Goal: Task Accomplishment & Management: Manage account settings

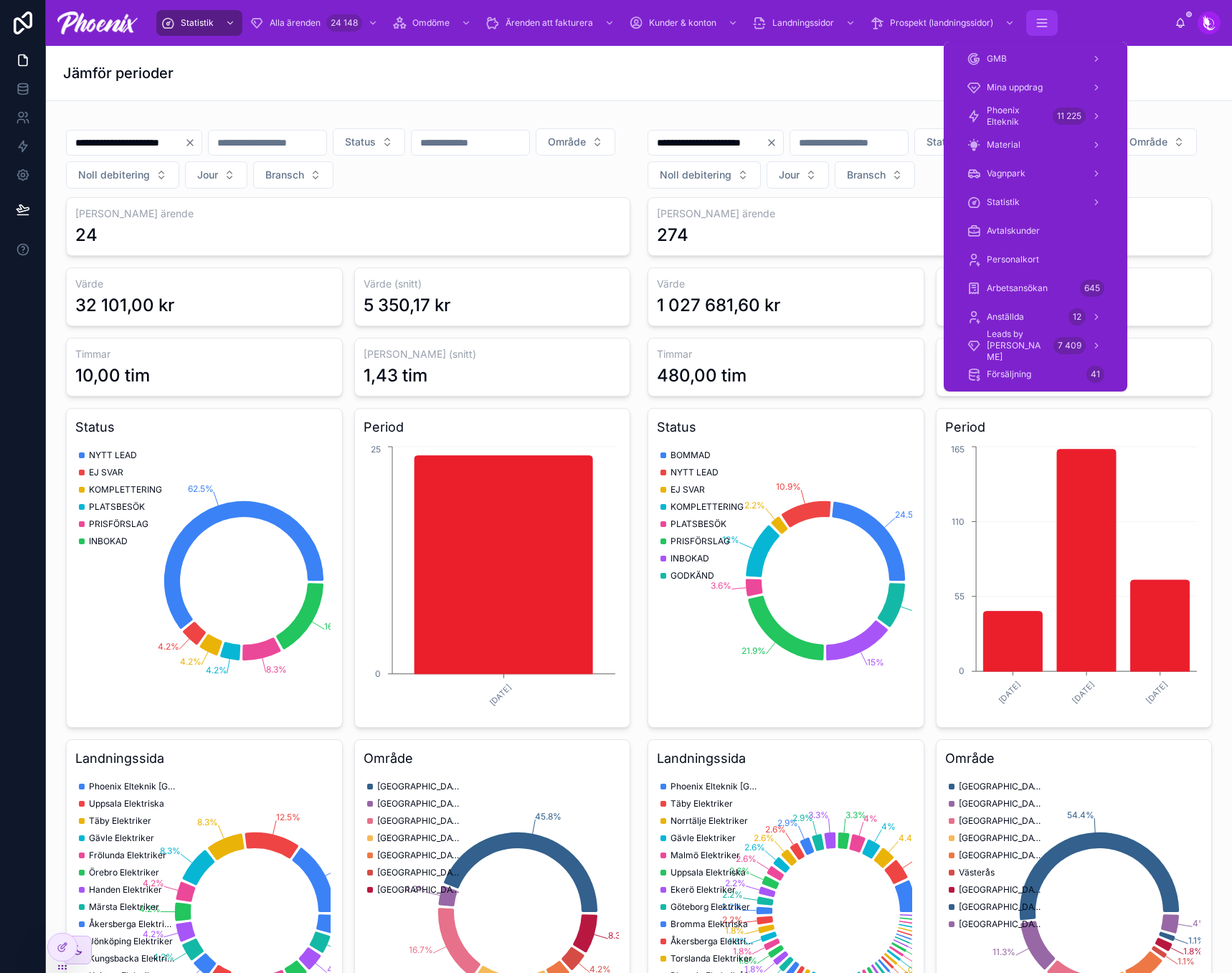
drag, startPoint x: 0, startPoint y: 0, endPoint x: 1043, endPoint y: 22, distance: 1043.2
click at [1043, 22] on icon "scrollable content" at bounding box center [1042, 23] width 14 height 14
click at [1024, 72] on div "GMB" at bounding box center [1035, 59] width 172 height 29
click at [1028, 67] on div "GMB" at bounding box center [1035, 59] width 138 height 23
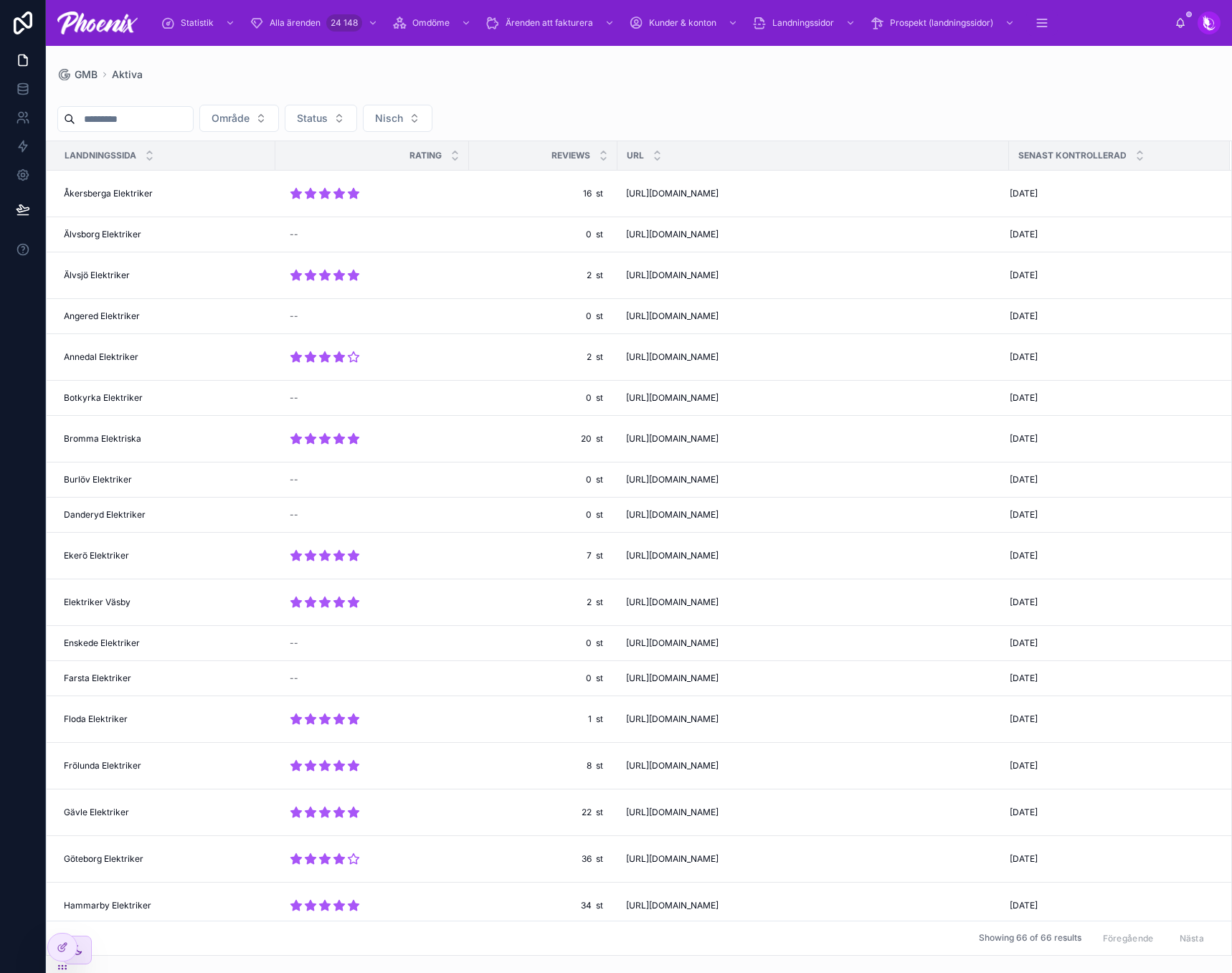
click at [173, 115] on input "text" at bounding box center [134, 119] width 118 height 20
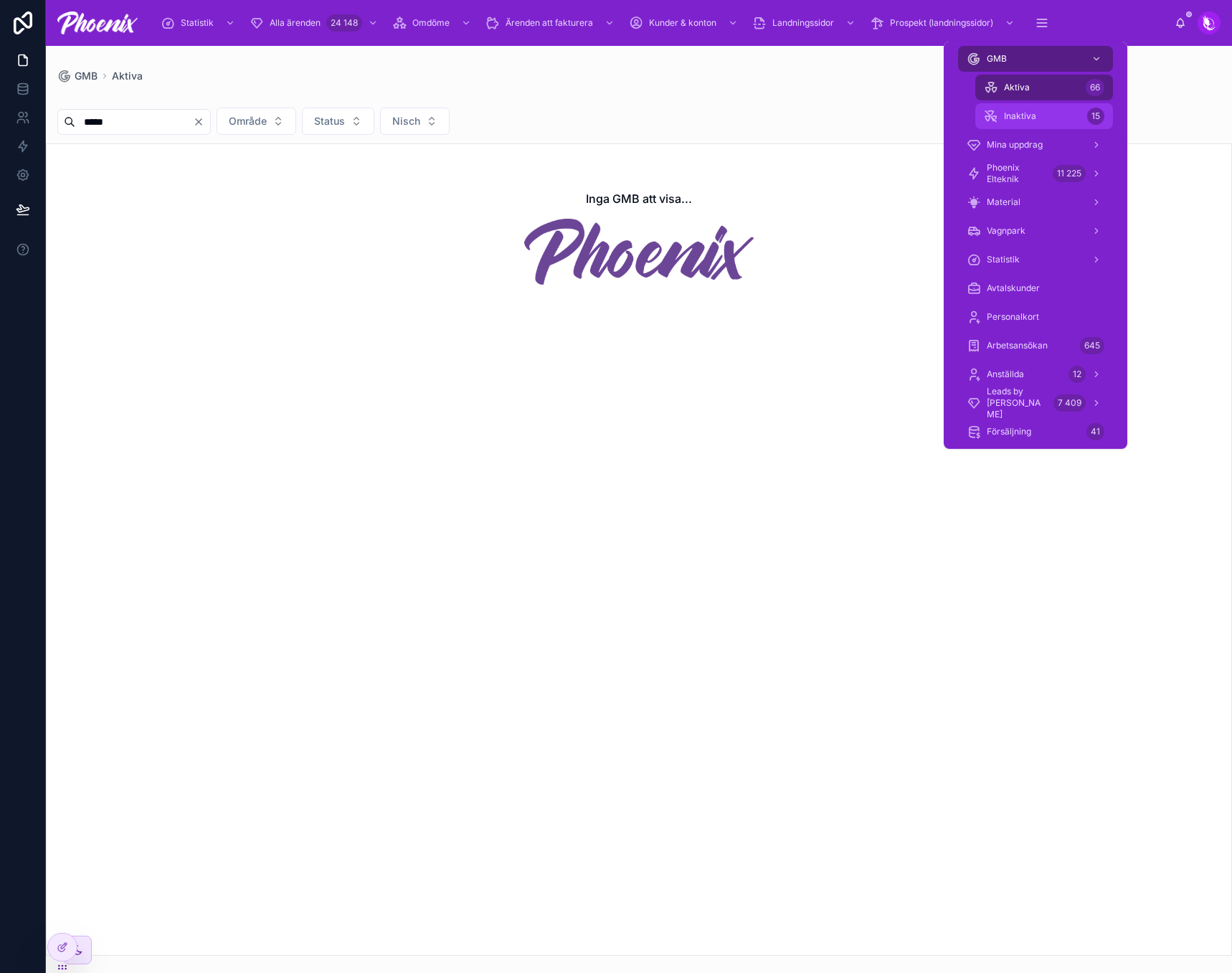
type input "*****"
click at [1044, 124] on div "Inaktiva 15" at bounding box center [1044, 116] width 121 height 23
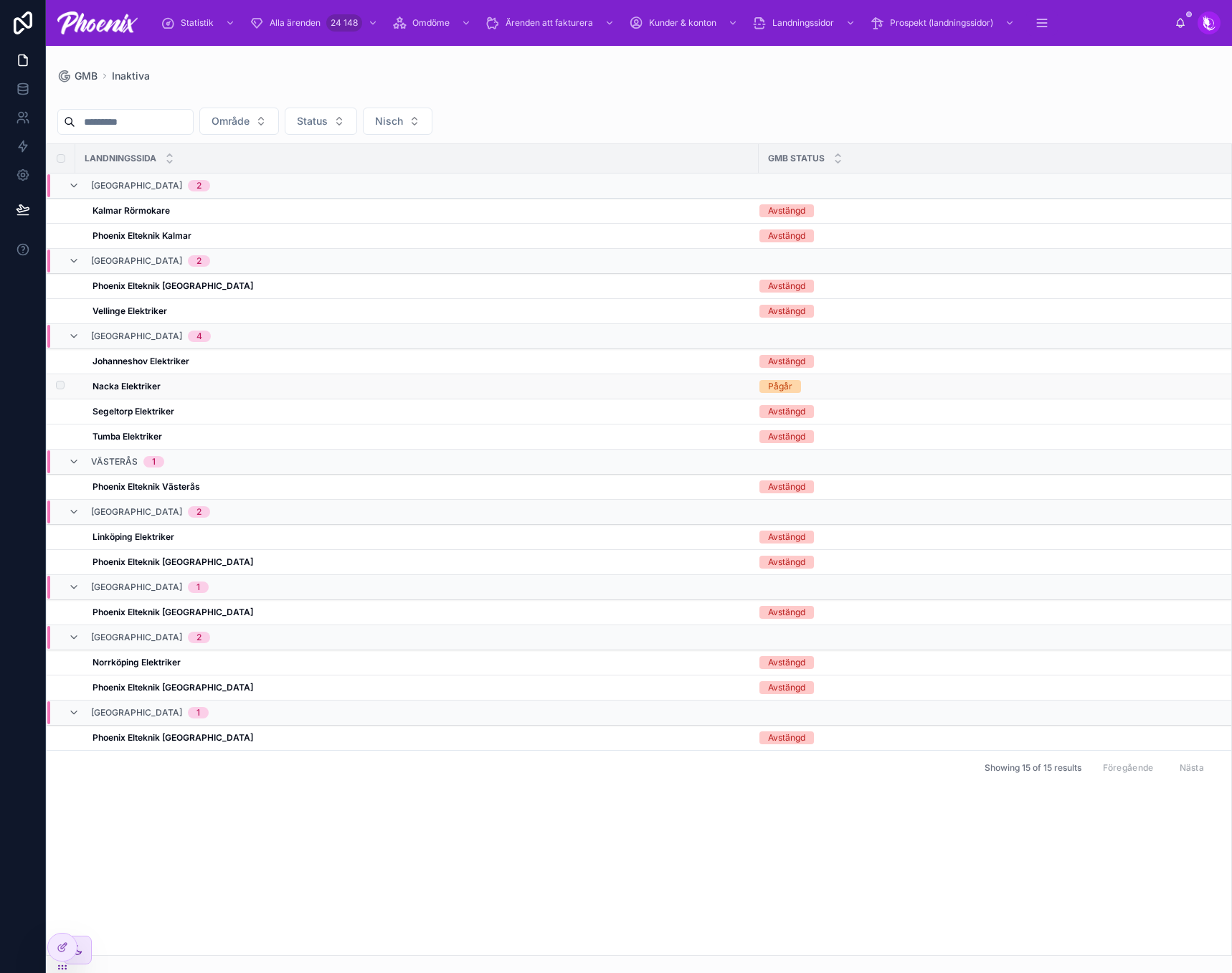
click at [146, 379] on td "Nacka Elektriker Nacka Elektriker" at bounding box center [417, 386] width 684 height 25
click at [144, 383] on strong "Nacka Elektriker" at bounding box center [126, 386] width 68 height 11
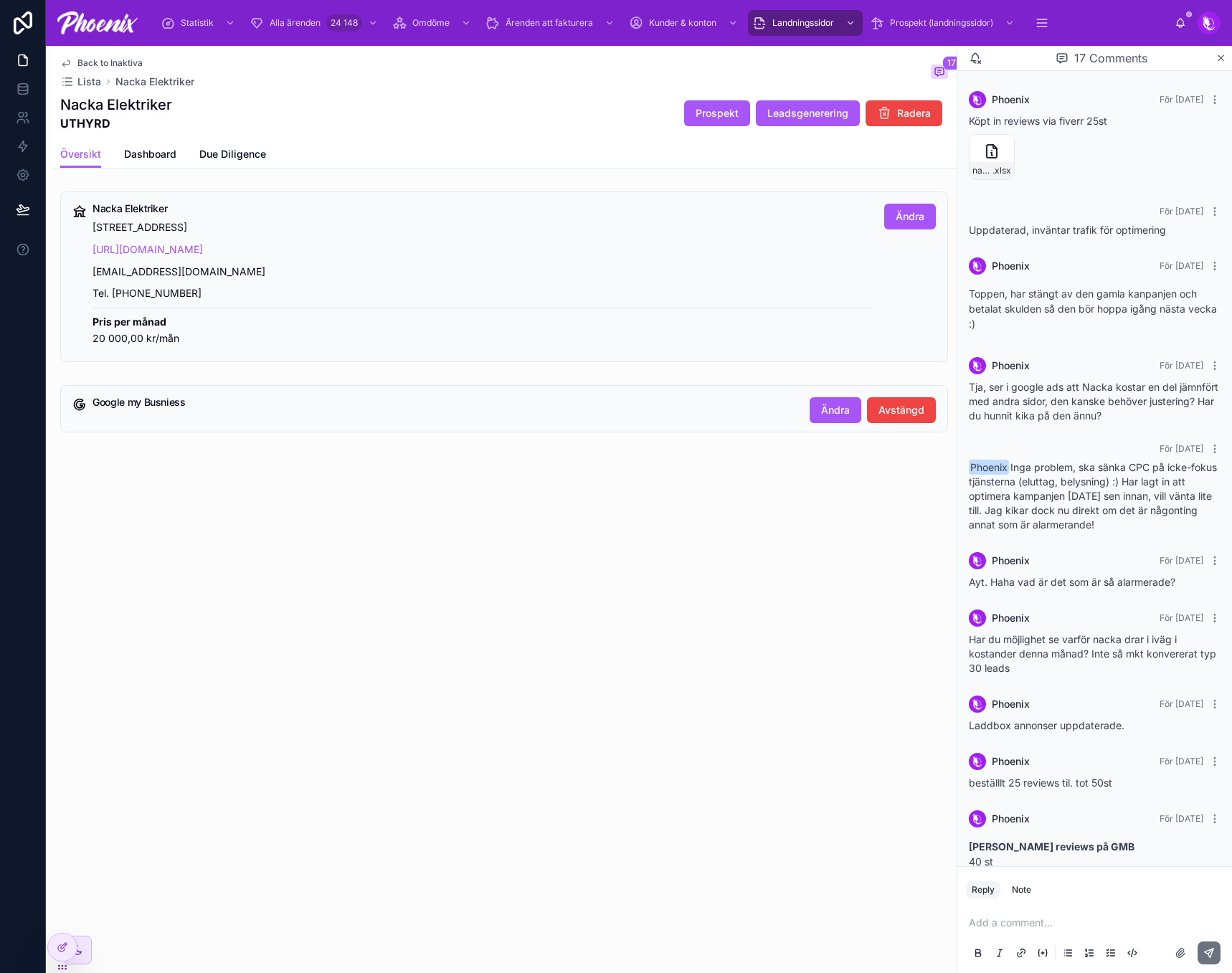
scroll to position [636, 0]
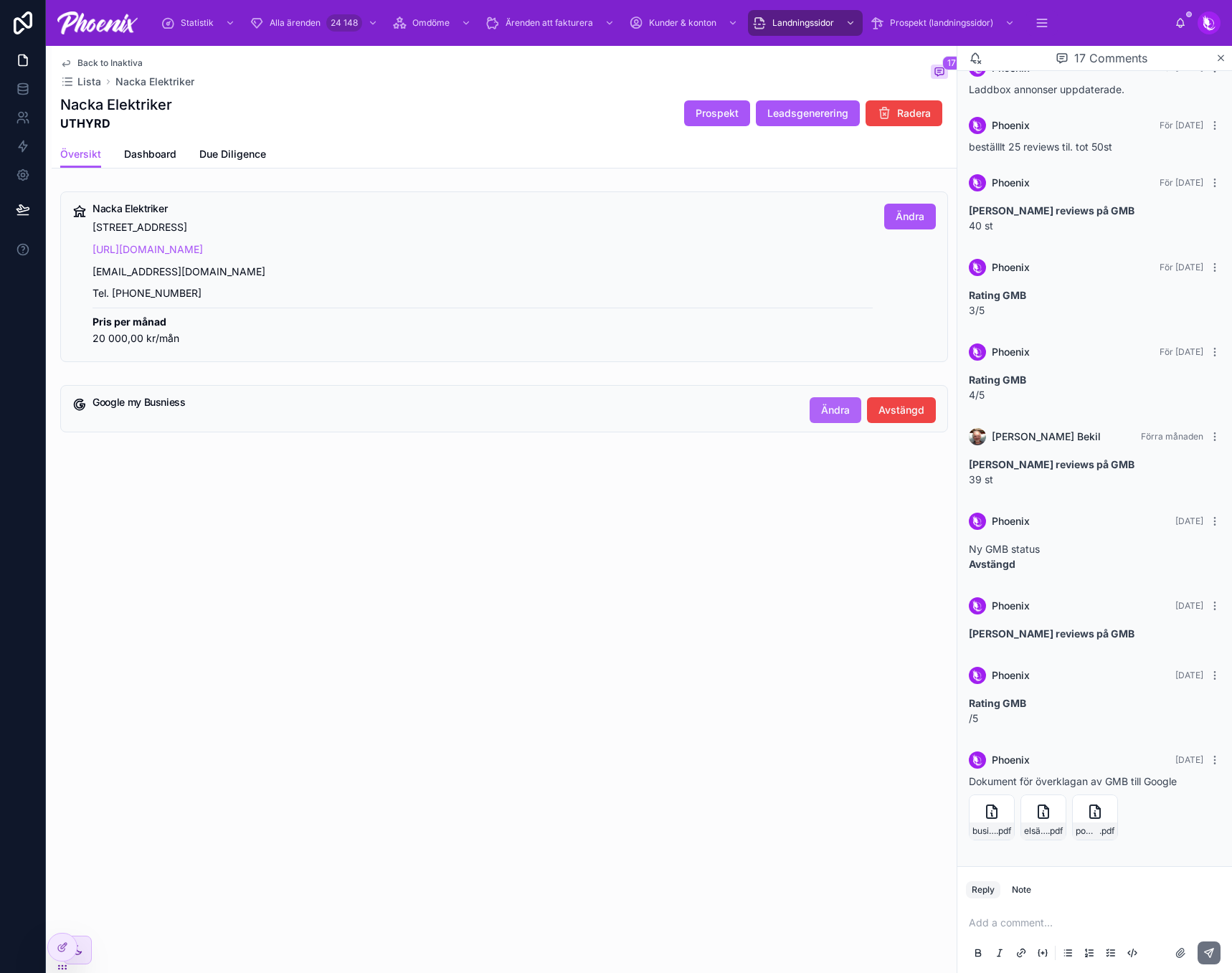
click at [827, 420] on button "Ändra" at bounding box center [835, 410] width 51 height 26
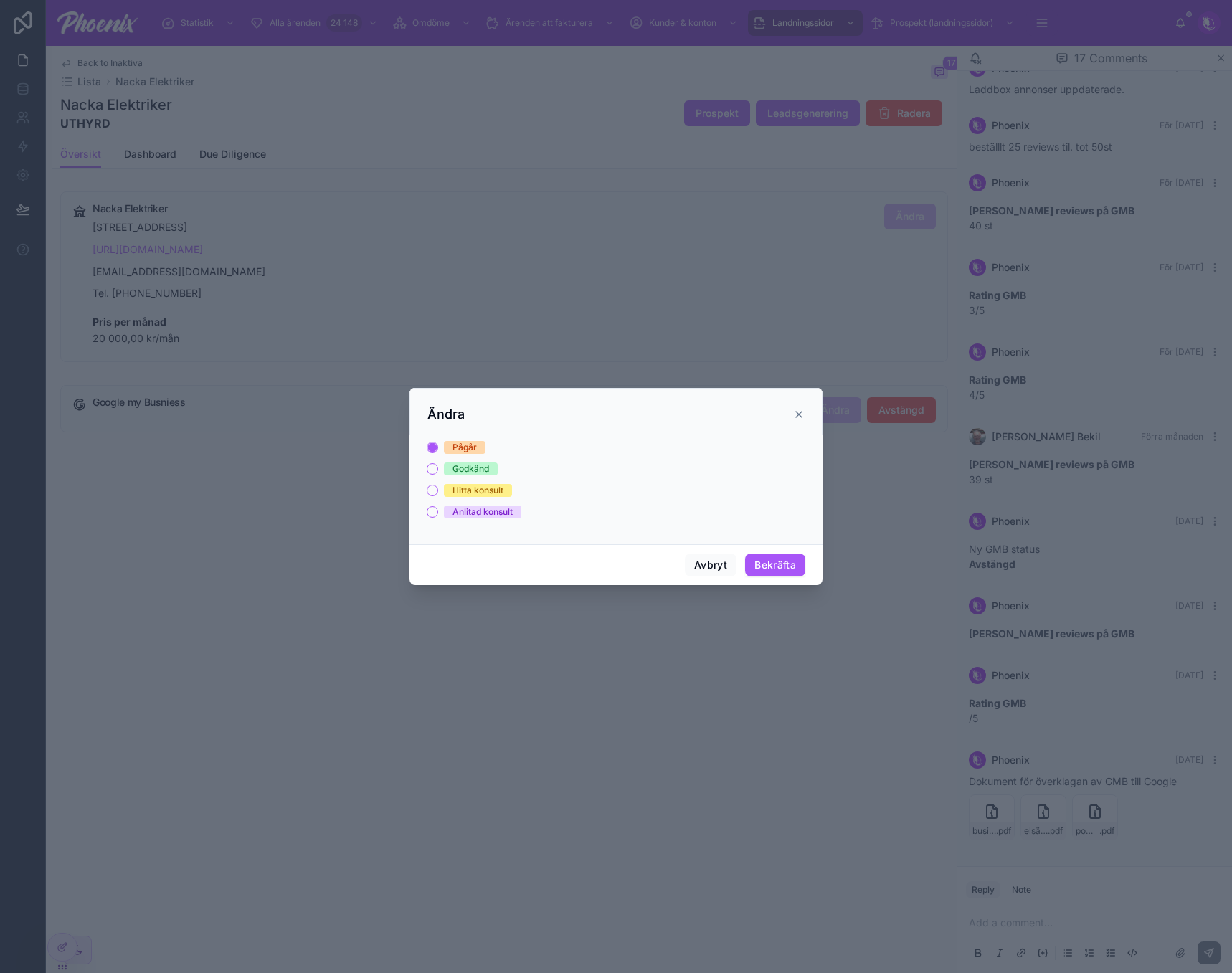
click at [459, 463] on div "Godkänd" at bounding box center [470, 469] width 37 height 13
click at [438, 463] on button "Godkänd" at bounding box center [433, 469] width 12 height 12
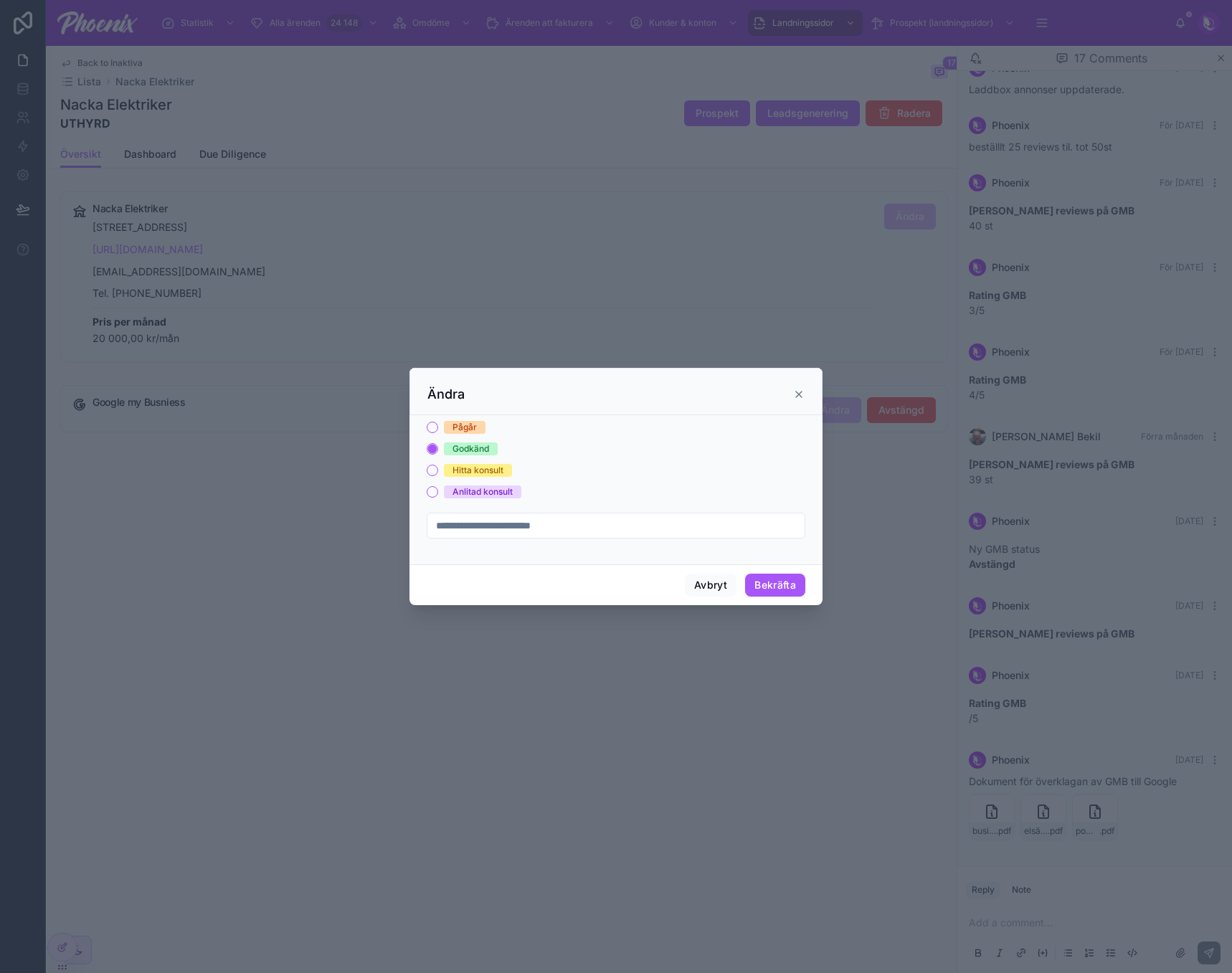
click at [477, 428] on span "Pågår" at bounding box center [465, 428] width 42 height 13
click at [438, 428] on button "Pågår" at bounding box center [433, 428] width 12 height 12
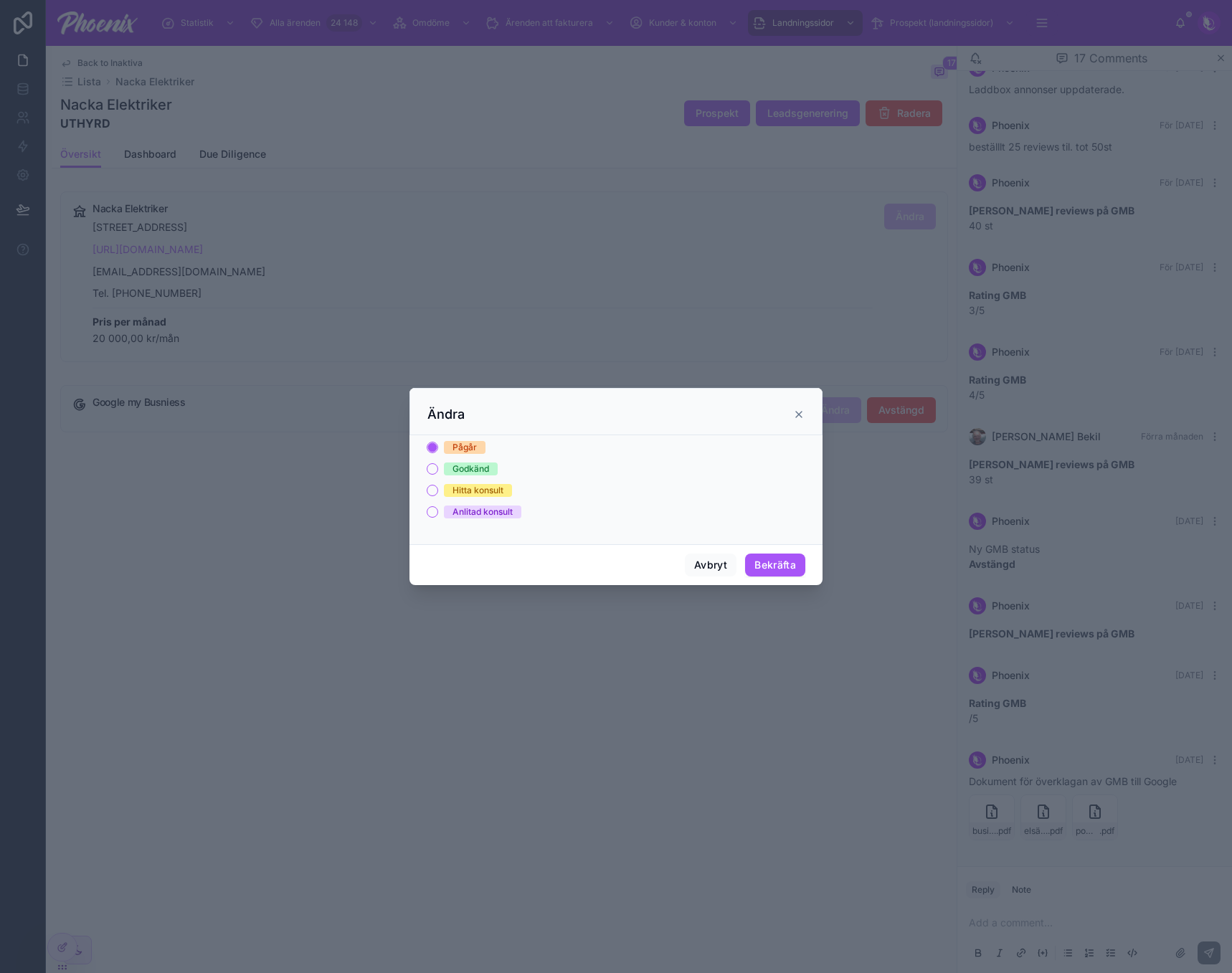
click at [477, 468] on div "Godkänd" at bounding box center [470, 469] width 37 height 13
click at [438, 468] on button "Godkänd" at bounding box center [433, 469] width 12 height 12
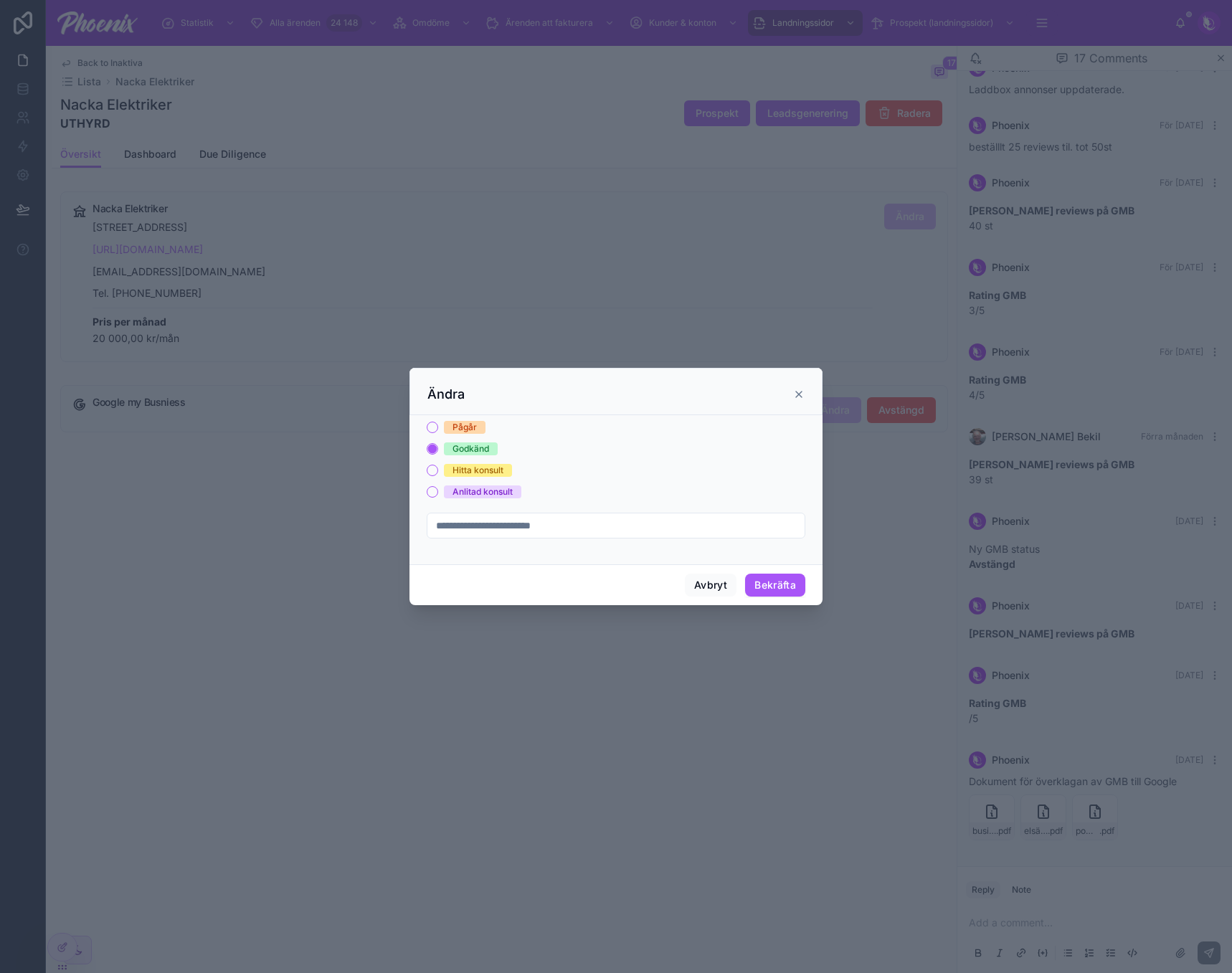
click at [507, 513] on div at bounding box center [616, 526] width 379 height 26
click at [493, 533] on input "text" at bounding box center [616, 526] width 377 height 20
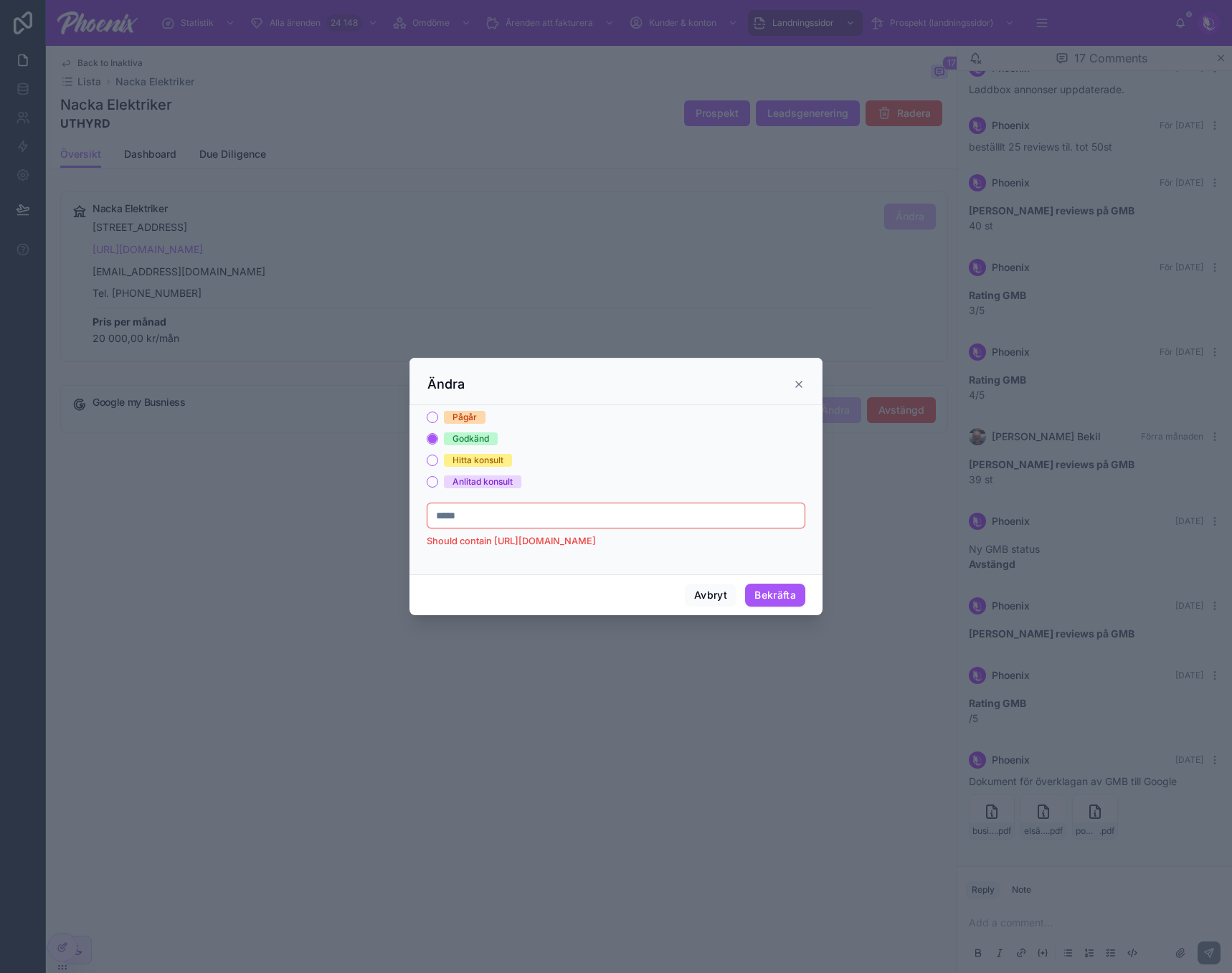
type input "******"
click at [621, 512] on input "text" at bounding box center [616, 516] width 377 height 20
paste input "**********"
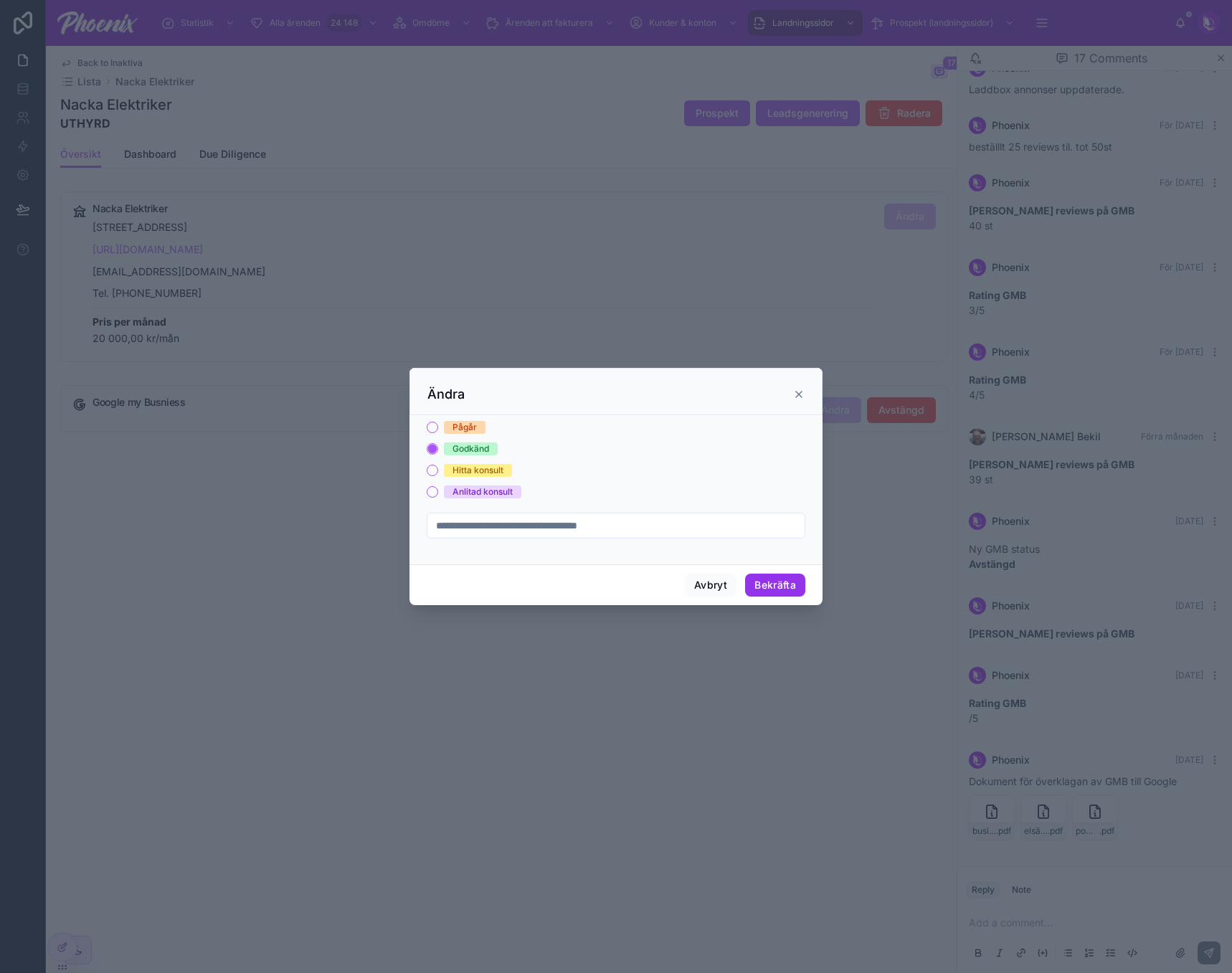
type input "**********"
click at [763, 589] on button "Bekräfta" at bounding box center [775, 585] width 60 height 23
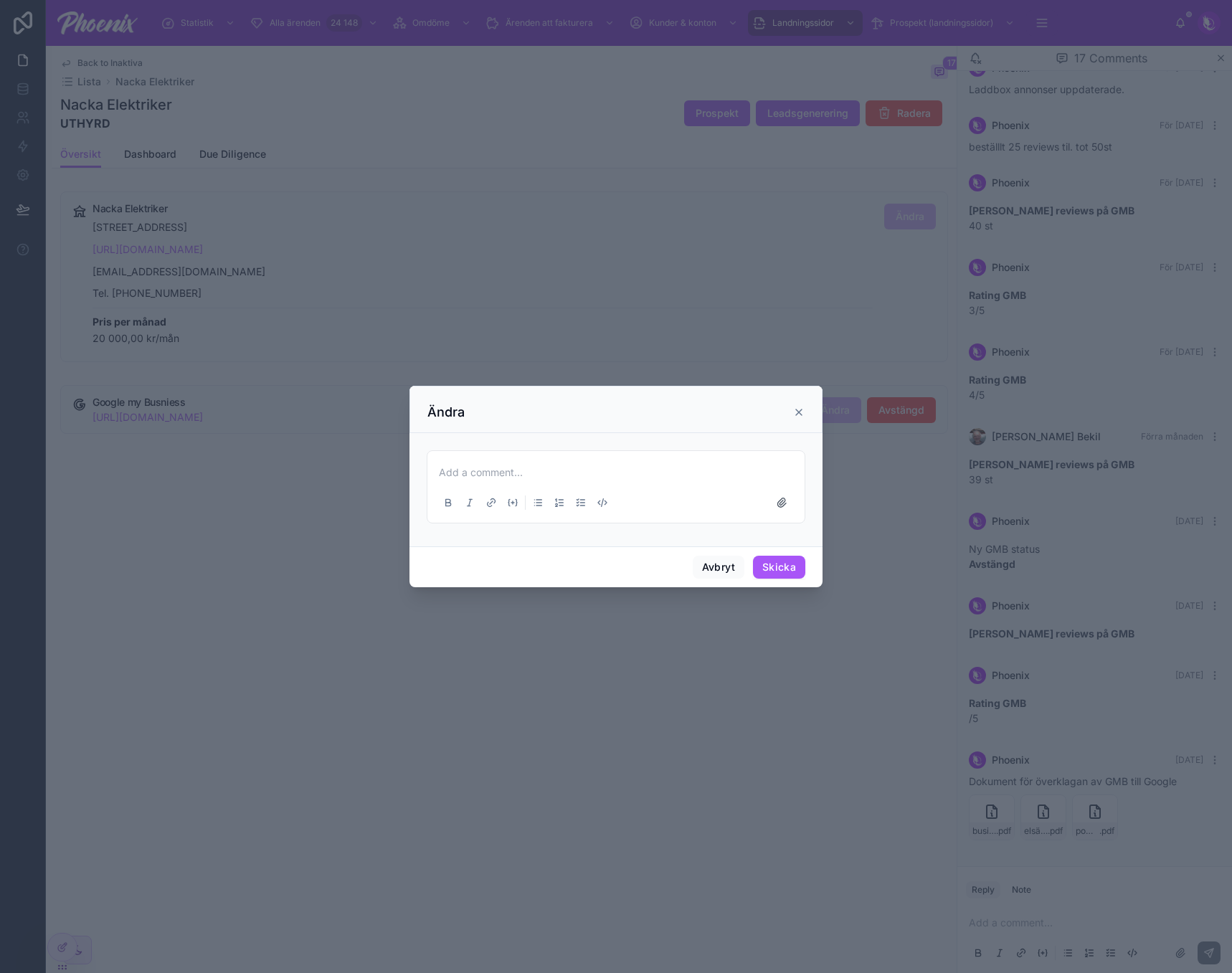
click at [801, 408] on icon at bounding box center [799, 412] width 12 height 12
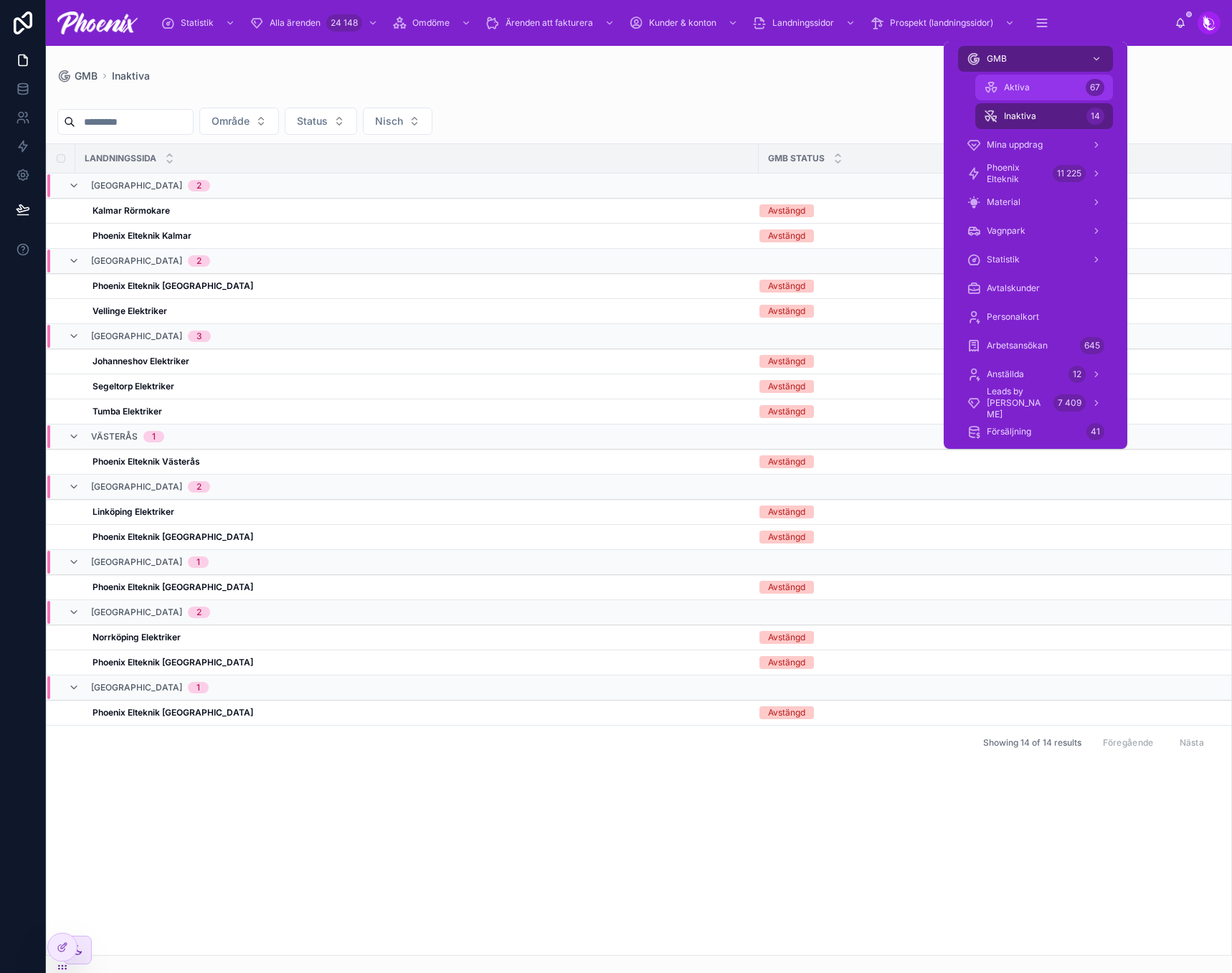
click at [1028, 87] on span "Aktiva" at bounding box center [1017, 87] width 26 height 12
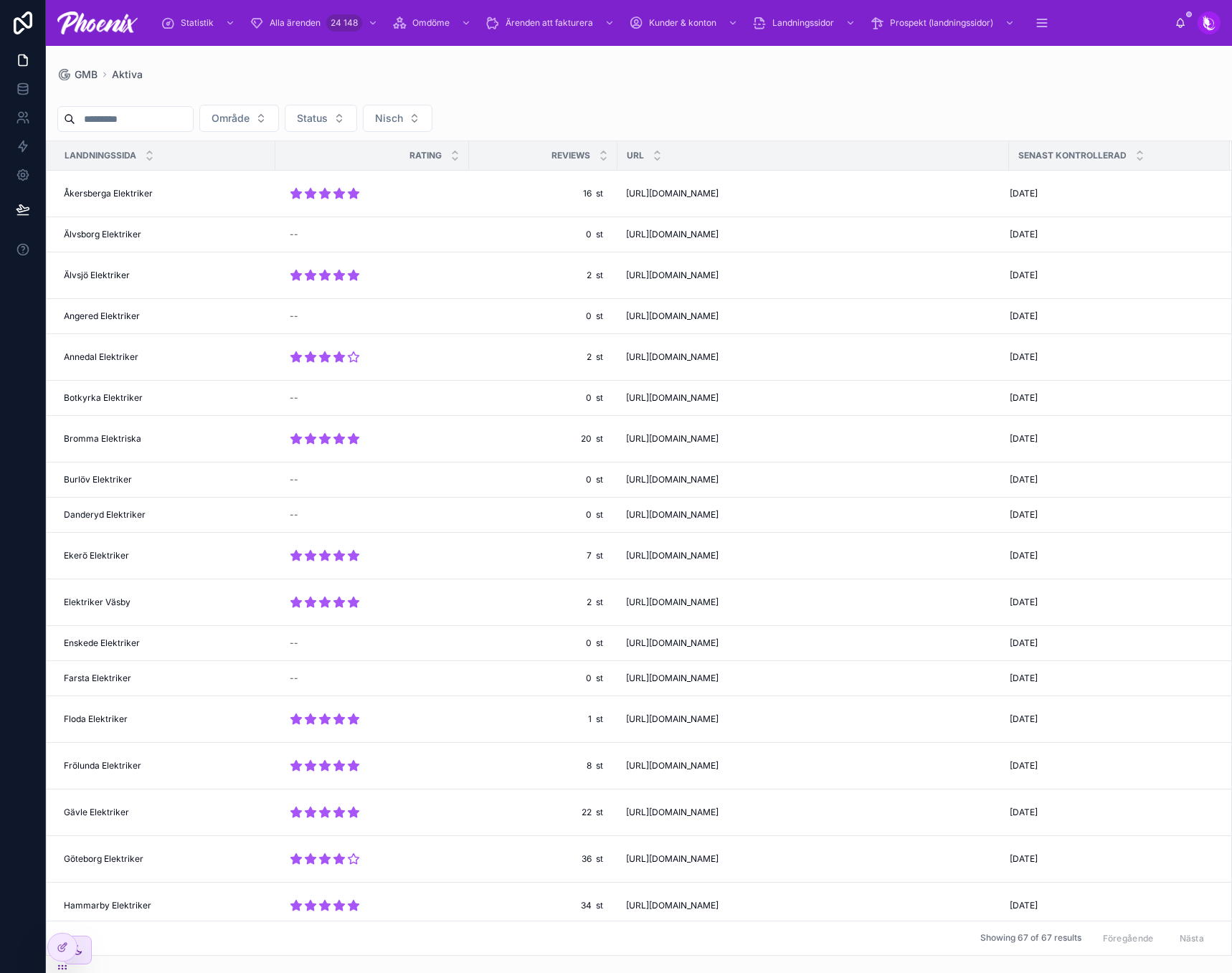
click at [193, 124] on input "text" at bounding box center [134, 119] width 118 height 20
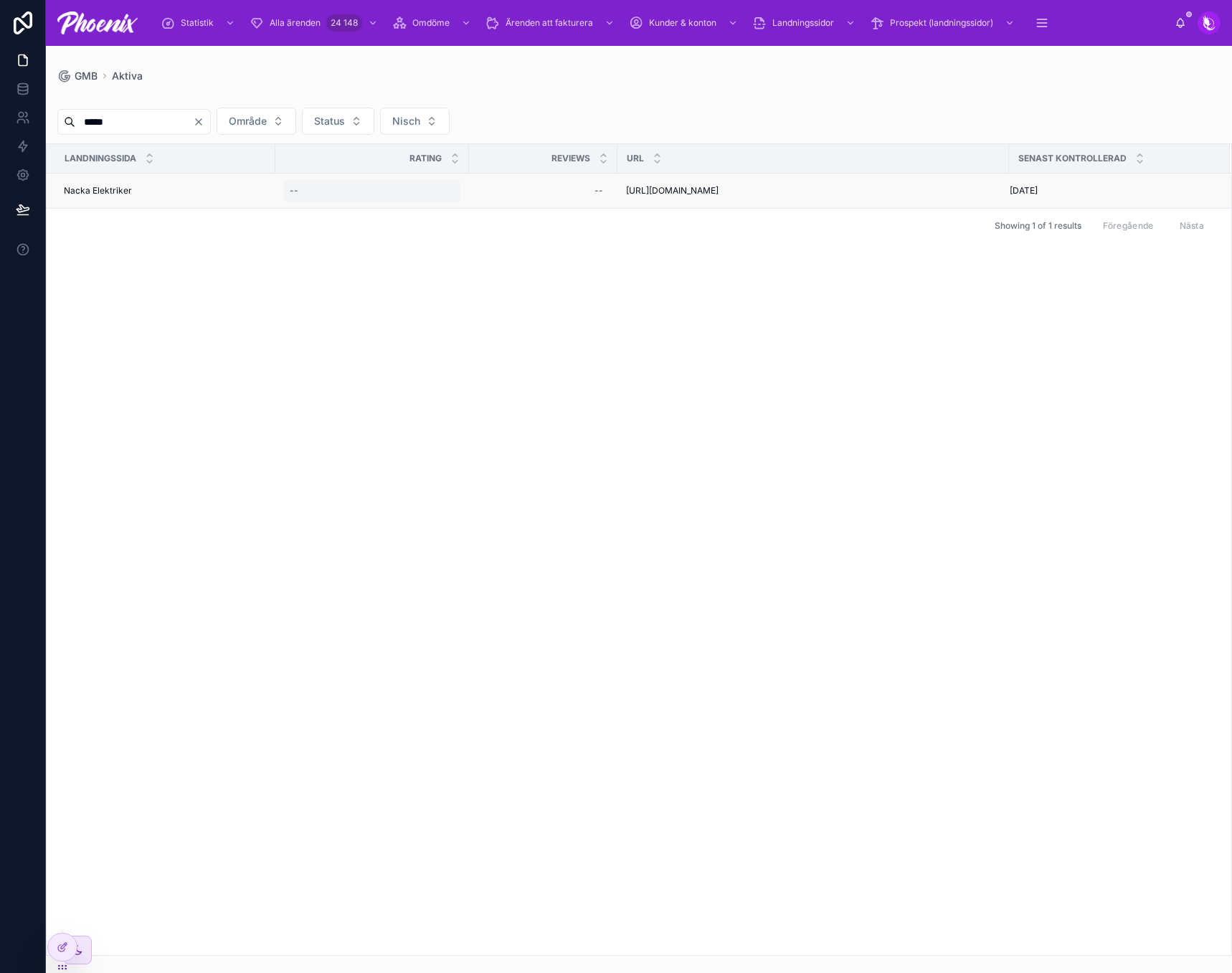
type input "*****"
click at [418, 192] on div "--" at bounding box center [372, 191] width 176 height 23
click at [328, 212] on icon at bounding box center [327, 210] width 11 height 10
click at [530, 189] on div "--" at bounding box center [543, 191] width 132 height 23
type input "*****"
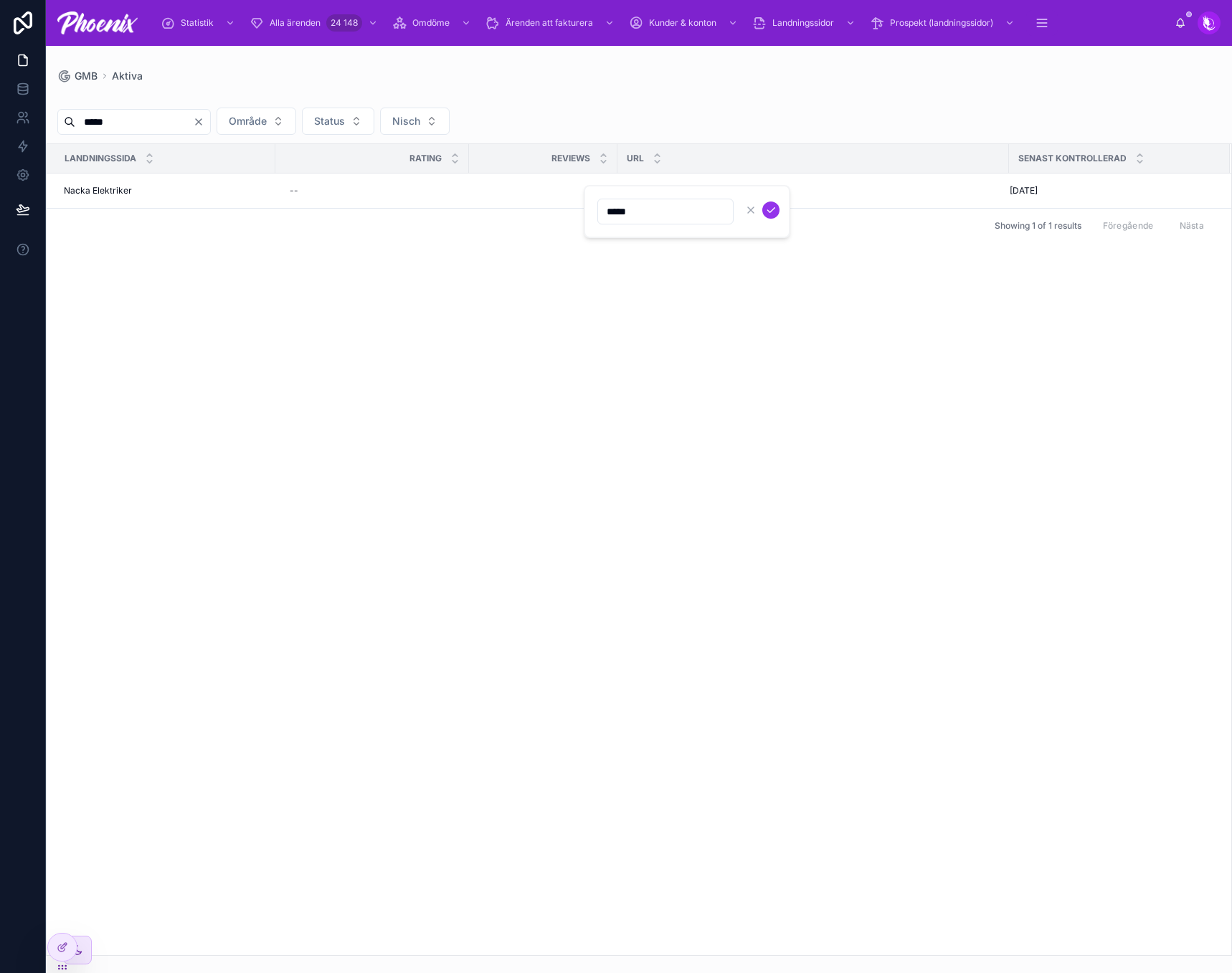
click at [777, 216] on button "submit" at bounding box center [771, 210] width 17 height 17
click at [559, 356] on div "Landningssida rating reviews URL Senast kontrollerad Nacka Elektriker Nacka Ele…" at bounding box center [639, 549] width 1185 height 810
